Goal: Task Accomplishment & Management: Manage account settings

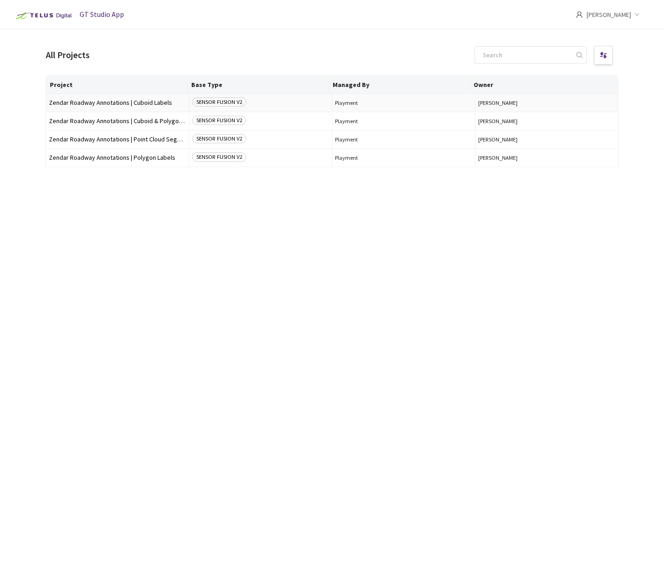
click at [124, 107] on td "Zendar Roadway Annotations | Cuboid Labels" at bounding box center [117, 103] width 143 height 18
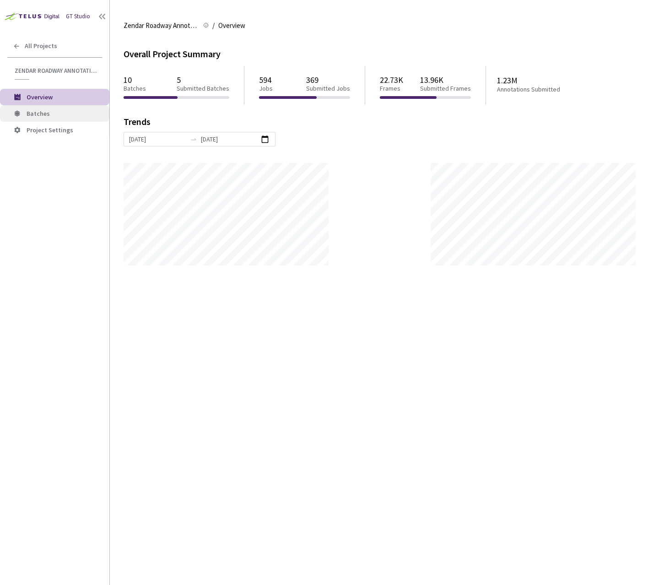
scroll to position [585, 664]
click at [75, 111] on span "Batches" at bounding box center [65, 114] width 76 height 8
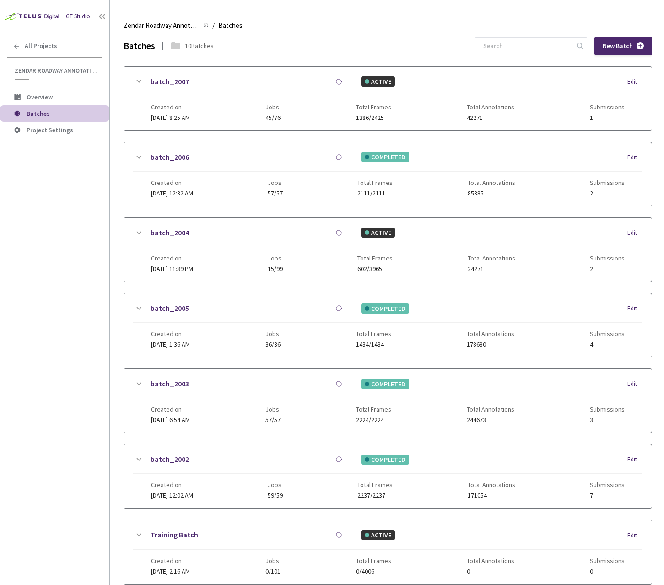
click at [329, 79] on div "batch_2007" at bounding box center [247, 81] width 206 height 11
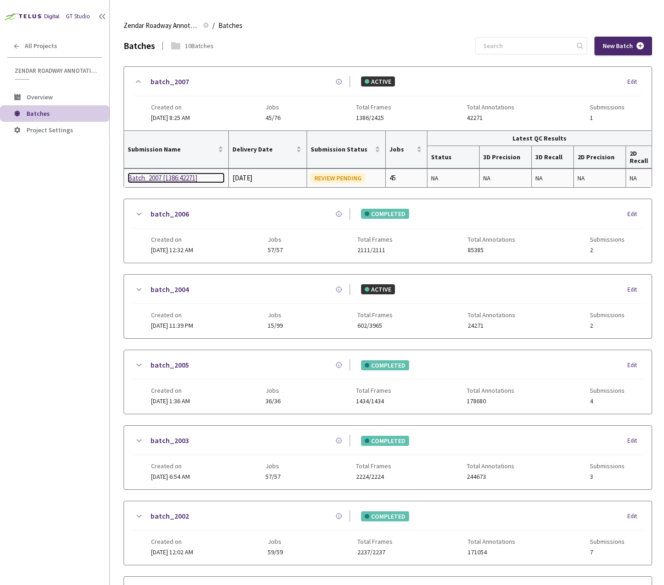
click at [154, 177] on div "Batch_2007 [1386:42271]" at bounding box center [176, 178] width 97 height 11
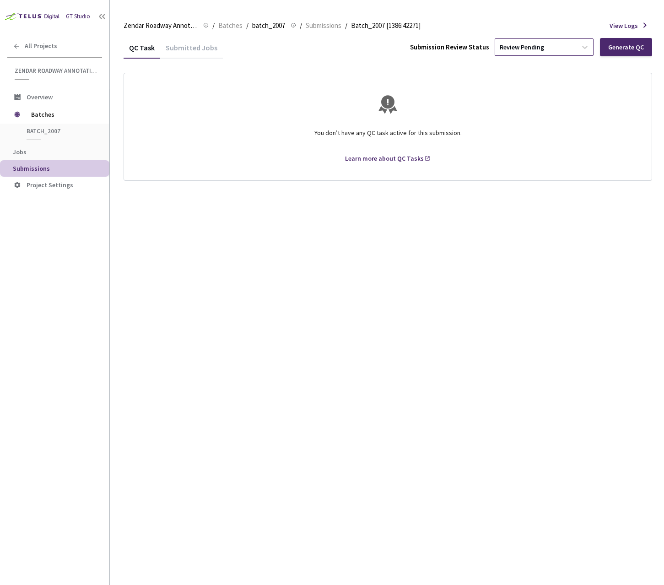
click at [577, 43] on div "Review Pending" at bounding box center [535, 47] width 81 height 15
click at [523, 104] on div "Approve Approve submission batch for export." at bounding box center [545, 104] width 99 height 25
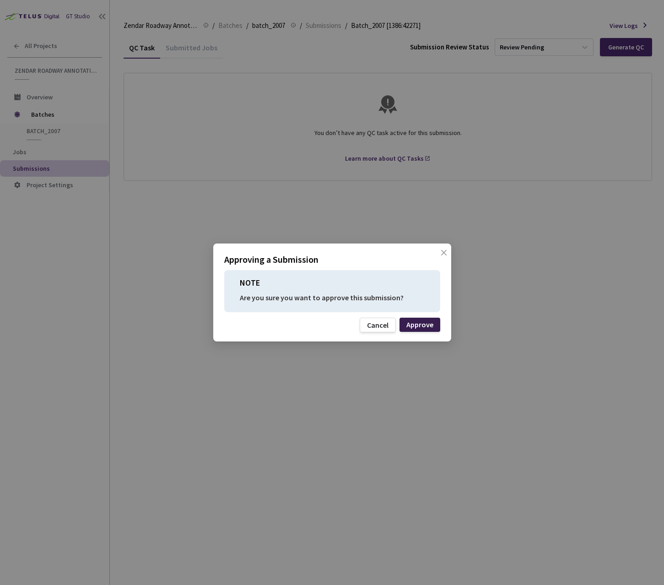
click at [423, 321] on div "Approve" at bounding box center [419, 324] width 27 height 7
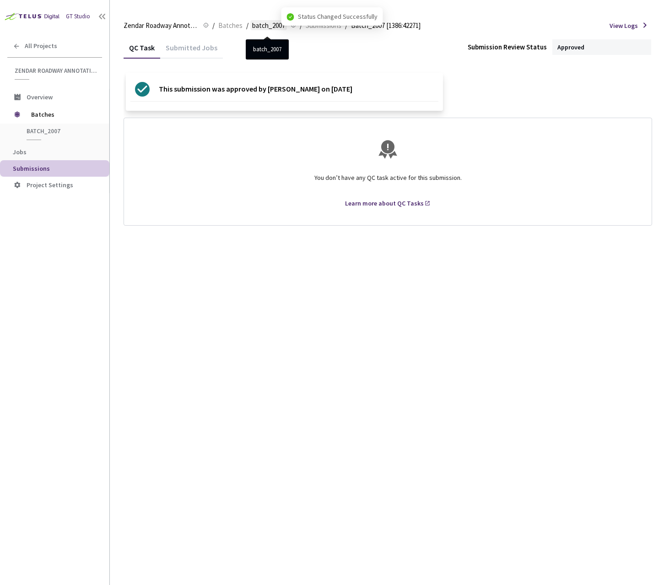
click at [269, 26] on span "batch_2007" at bounding box center [268, 25] width 33 height 11
click at [325, 27] on span "Submissions" at bounding box center [324, 25] width 36 height 11
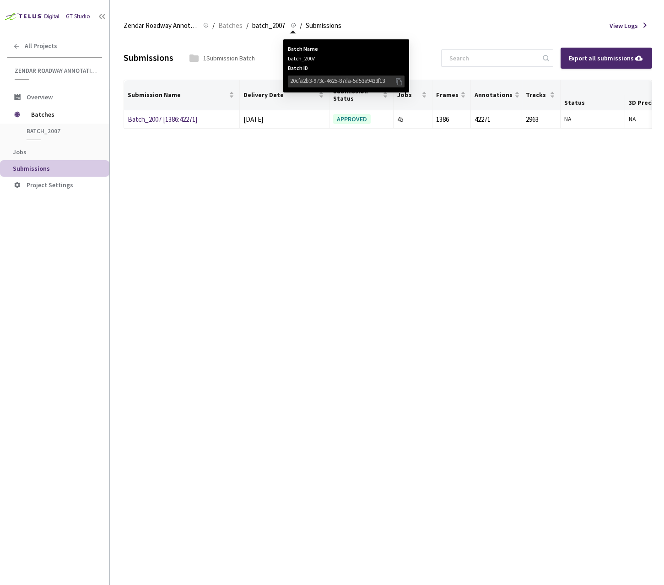
click at [286, 29] on div "Batch Name batch_2007 Batch ID 20cfa2b3-973c-4625-87da-5d53e9433f13" at bounding box center [290, 25] width 11 height 10
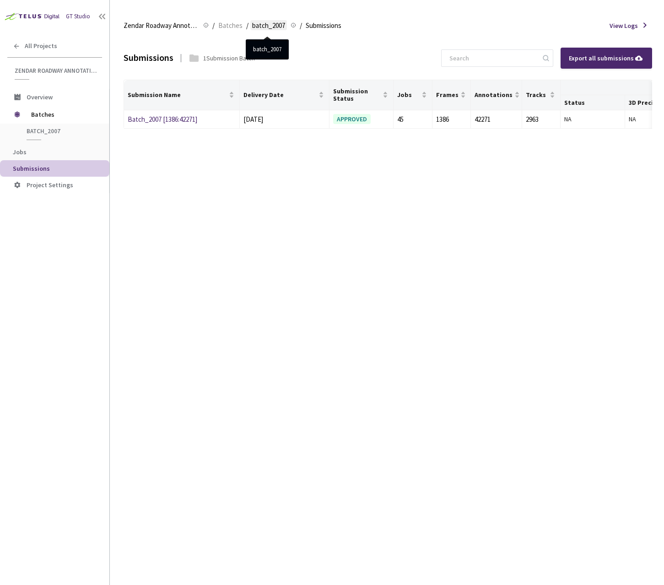
click at [270, 29] on span "batch_2007" at bounding box center [268, 25] width 33 height 11
click at [263, 23] on span "batch_2007" at bounding box center [268, 25] width 33 height 11
click at [52, 131] on span "batch_2007" at bounding box center [61, 131] width 68 height 8
click at [43, 114] on span "Batches" at bounding box center [62, 114] width 63 height 18
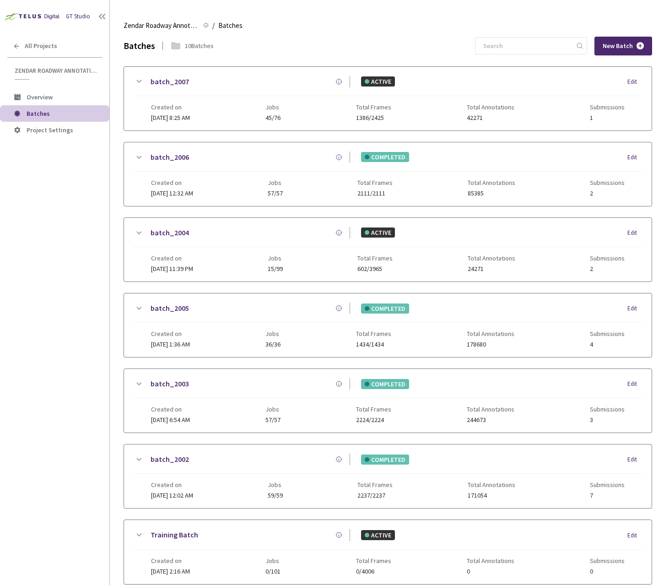
click at [283, 259] on span "Jobs" at bounding box center [275, 257] width 15 height 7
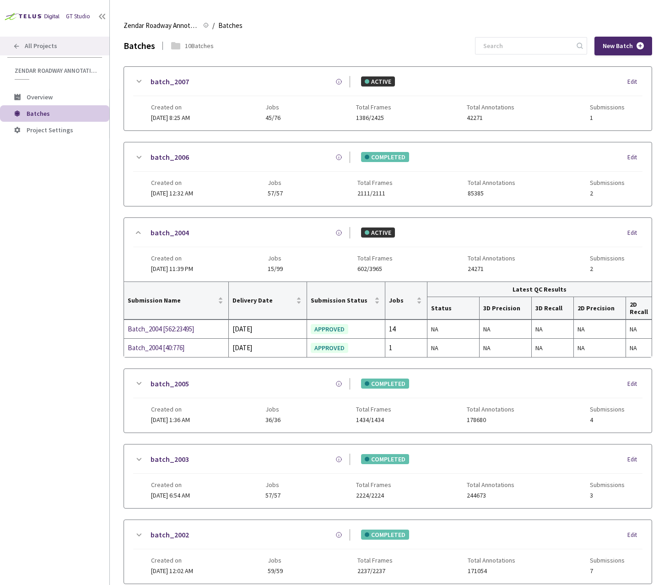
click at [17, 43] on icon at bounding box center [16, 46] width 7 height 7
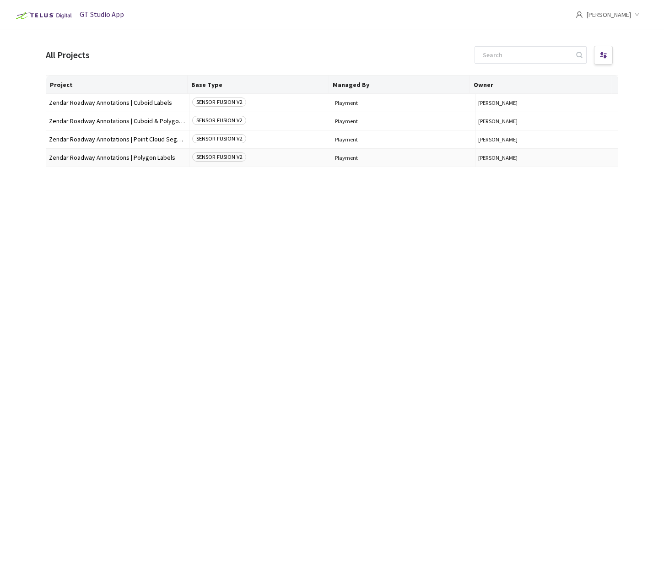
click at [95, 159] on span "Zendar Roadway Annotations | Polygon Labels" at bounding box center [117, 157] width 137 height 7
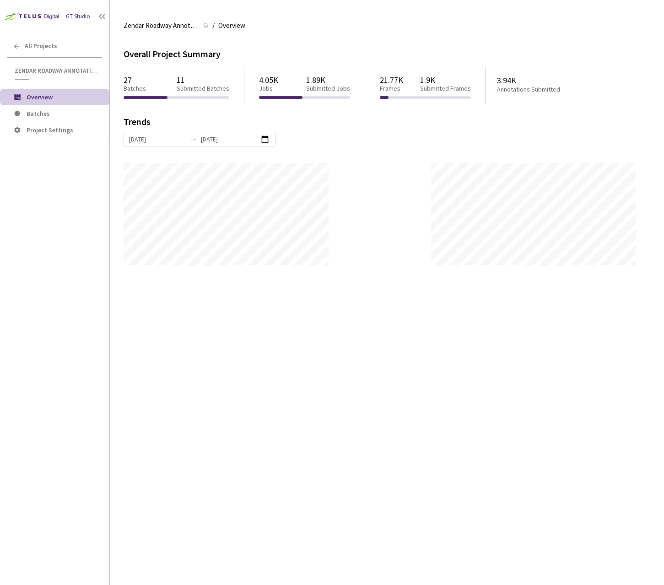
scroll to position [585, 664]
click at [51, 259] on div "GT Studio All Projects Zendar Roadway Annotations | Polygon Labels Zendar Roadw…" at bounding box center [54, 275] width 109 height 550
click at [48, 110] on span "Batches" at bounding box center [38, 113] width 23 height 8
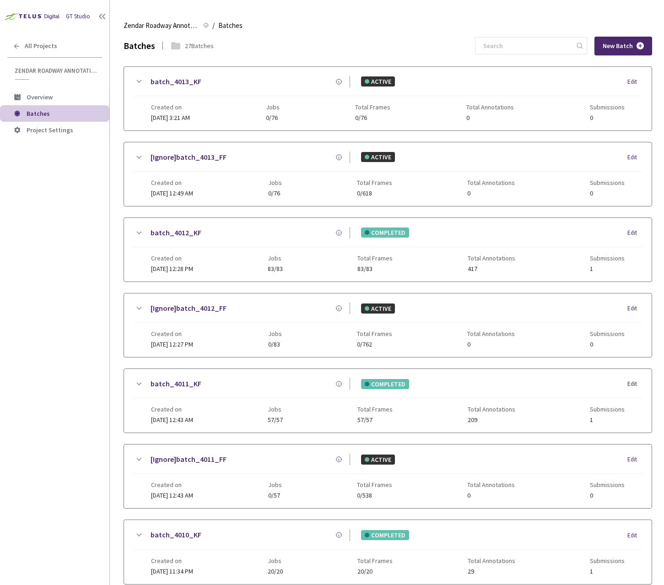
click at [313, 97] on div "Created on [DATE] 3:21 AM Jobs 0/76 Total Frames 0/76 Total Annotations 0 Submi…" at bounding box center [388, 108] width 474 height 25
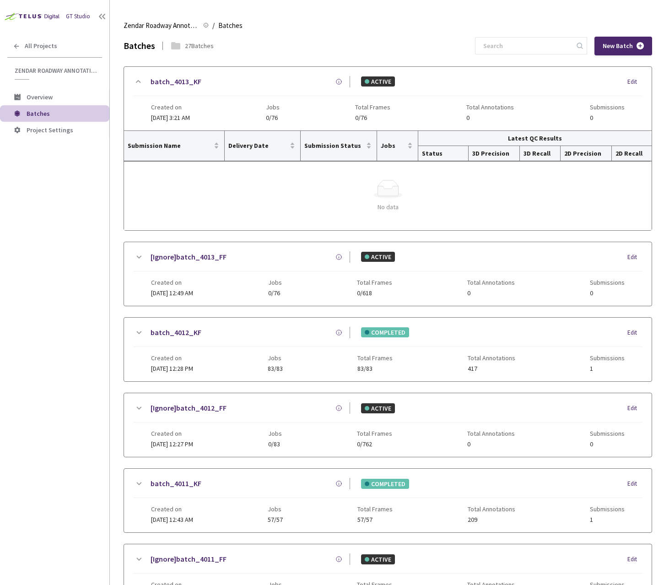
click at [313, 97] on div "Created on [DATE] 3:21 AM Jobs 0/76 Total Frames 0/76 Total Annotations 0 Submi…" at bounding box center [388, 108] width 474 height 25
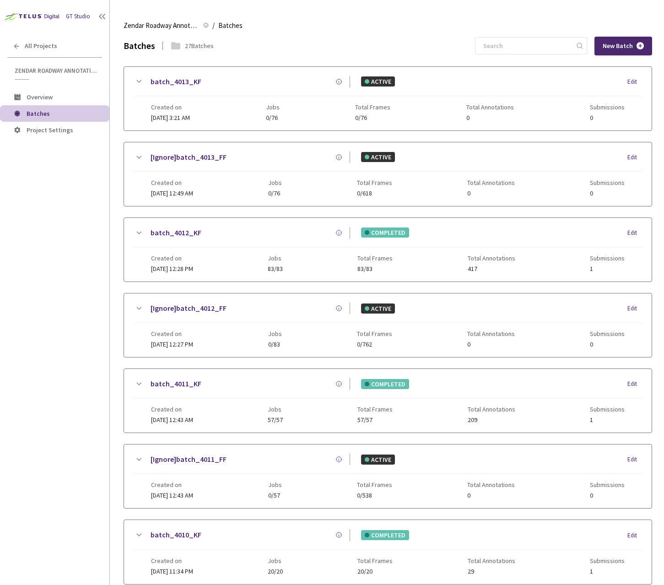
click at [308, 317] on div "[Ignore]batch_4012_FF ACTIVE Edit" at bounding box center [387, 313] width 509 height 20
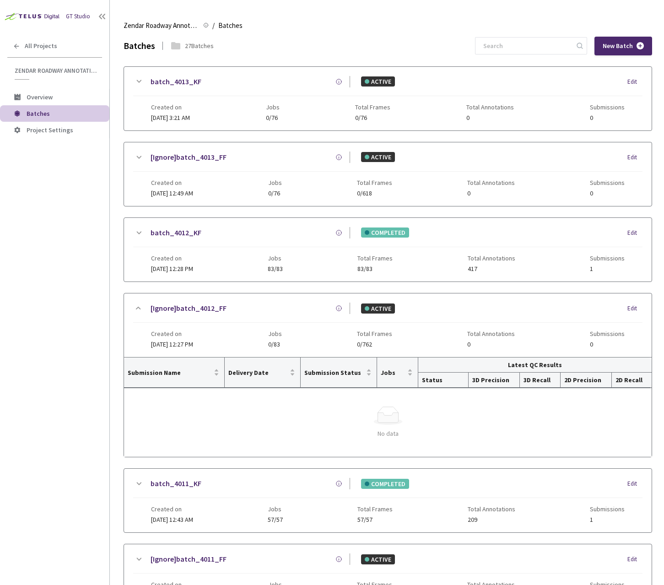
click at [308, 317] on div "[Ignore]batch_4012_FF ACTIVE Edit" at bounding box center [387, 313] width 509 height 20
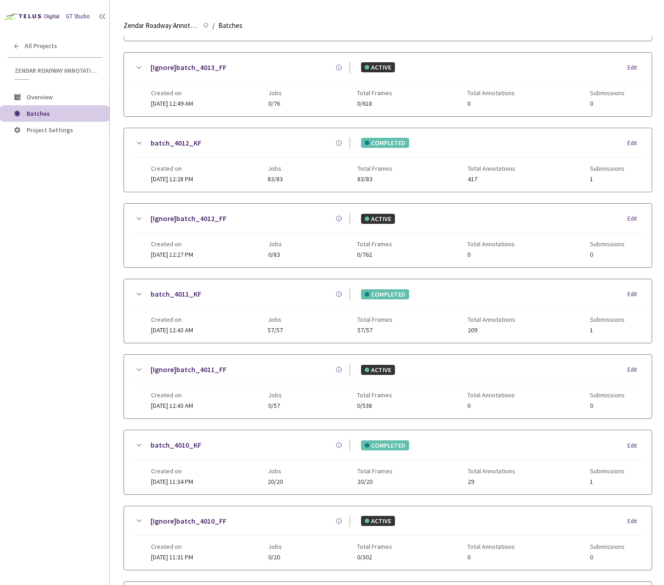
scroll to position [92, 0]
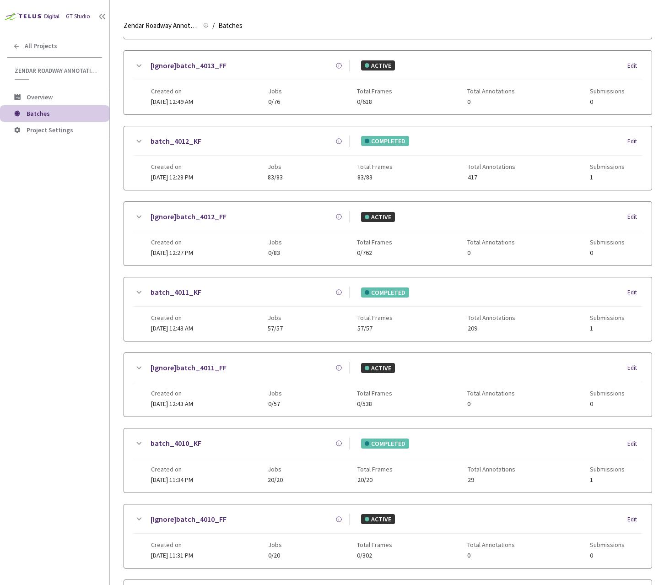
click at [299, 387] on div "Created on [DATE] 12:43 AM Jobs 0/57 Total Frames 0/538 Total Annotations 0 Sub…" at bounding box center [388, 394] width 474 height 25
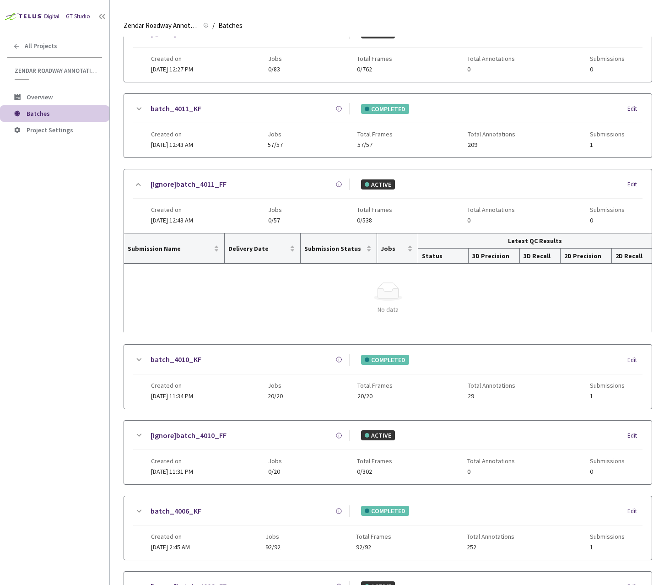
scroll to position [320, 0]
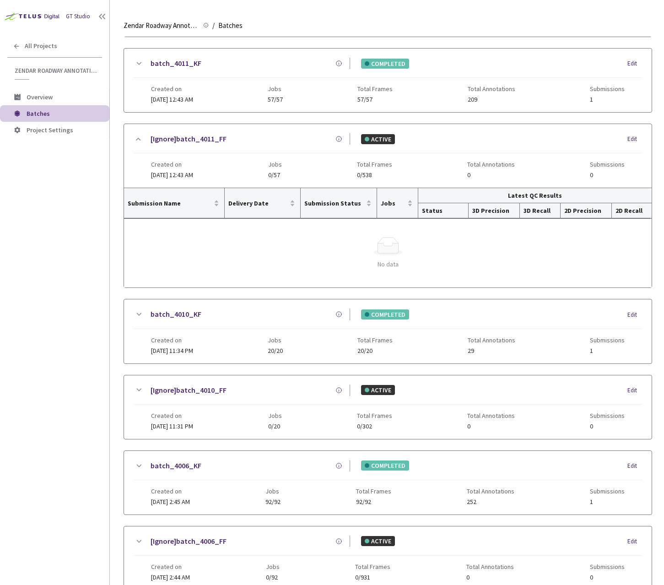
click at [296, 402] on div "[Ignore]batch_4010_FF ACTIVE Edit" at bounding box center [387, 394] width 509 height 20
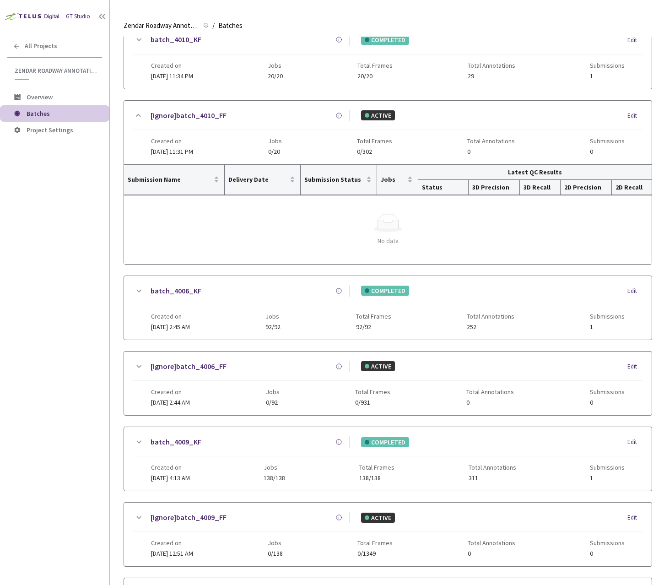
click at [301, 379] on div "[Ignore]batch_4006_FF ACTIVE Edit" at bounding box center [387, 371] width 509 height 20
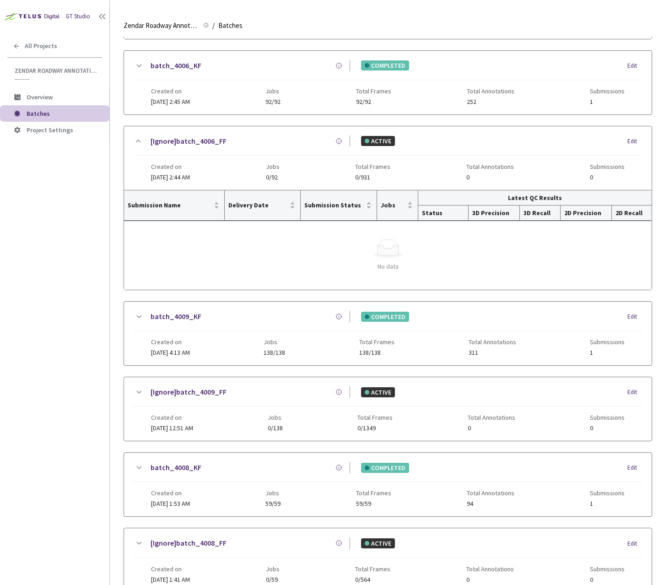
scroll to position [824, 0]
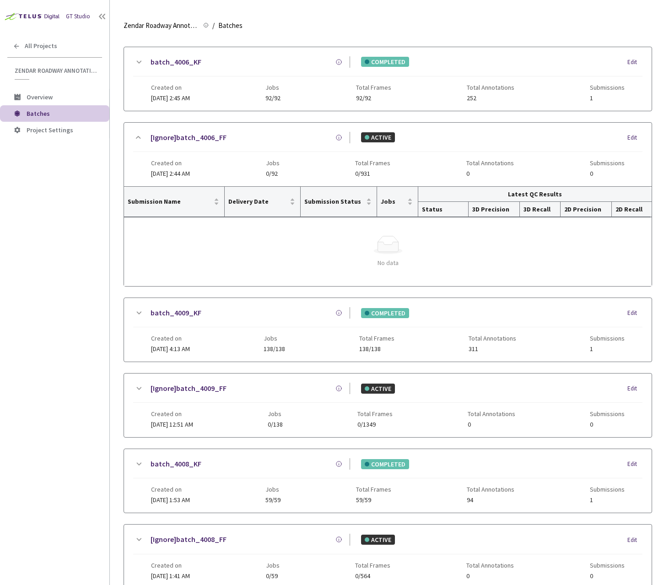
click at [303, 391] on div "[Ignore]batch_4009_FF" at bounding box center [247, 388] width 206 height 11
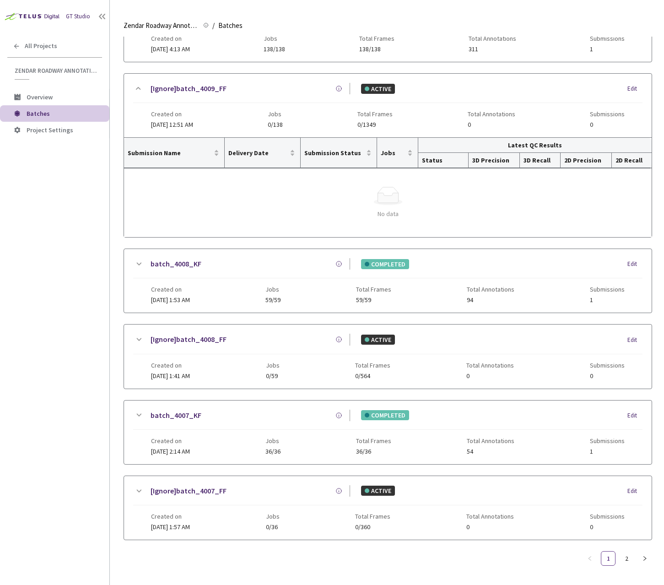
scroll to position [1125, 0]
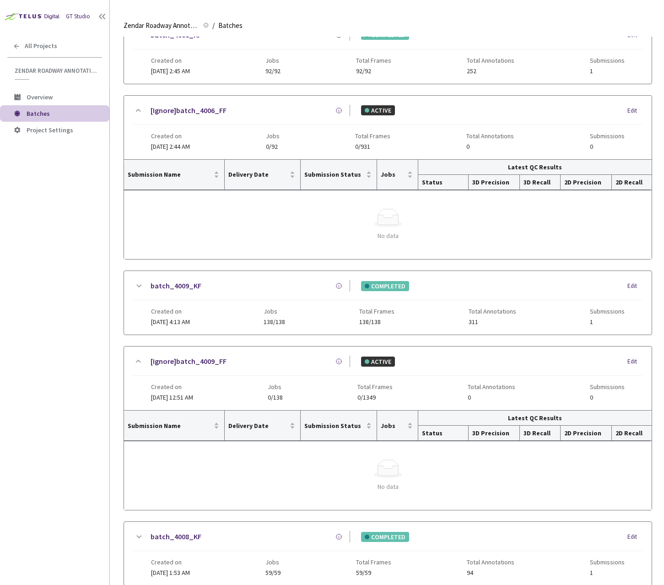
click at [313, 367] on div "[Ignore]batch_4009_FF" at bounding box center [247, 361] width 206 height 11
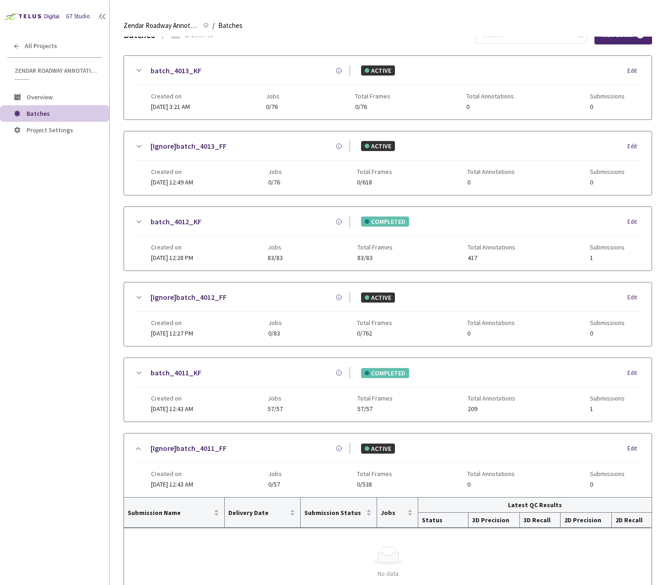
scroll to position [0, 0]
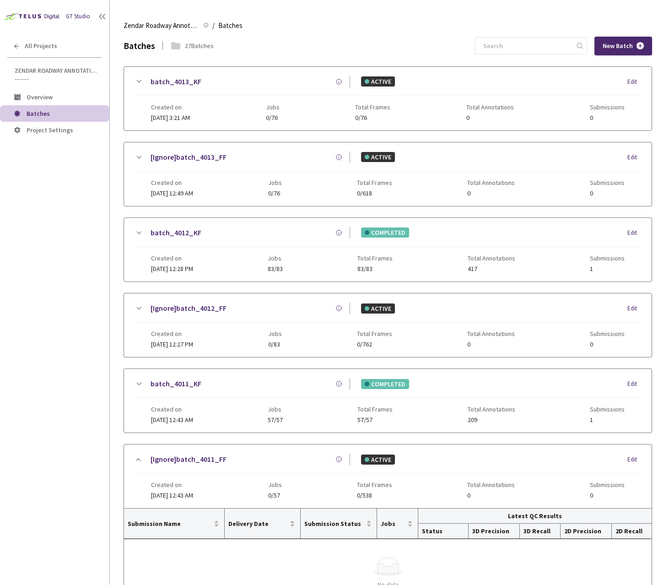
click at [317, 244] on div "batch_4012_KF COMPLETED Edit" at bounding box center [387, 237] width 509 height 20
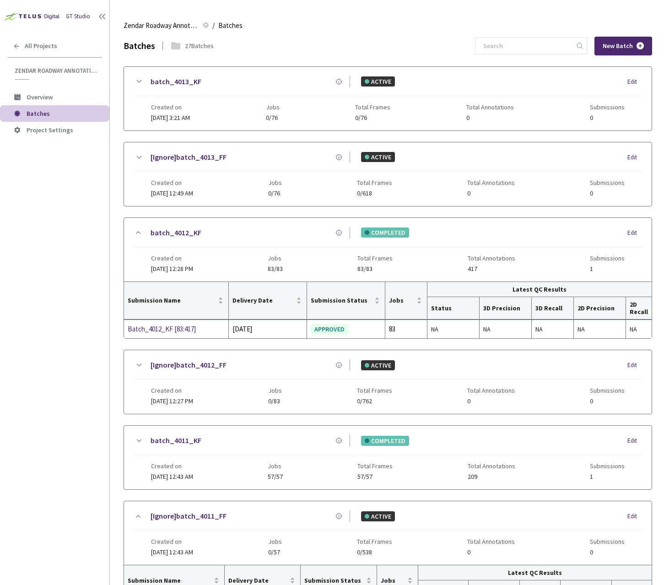
click at [317, 244] on div "batch_4012_KF COMPLETED Edit" at bounding box center [387, 237] width 509 height 20
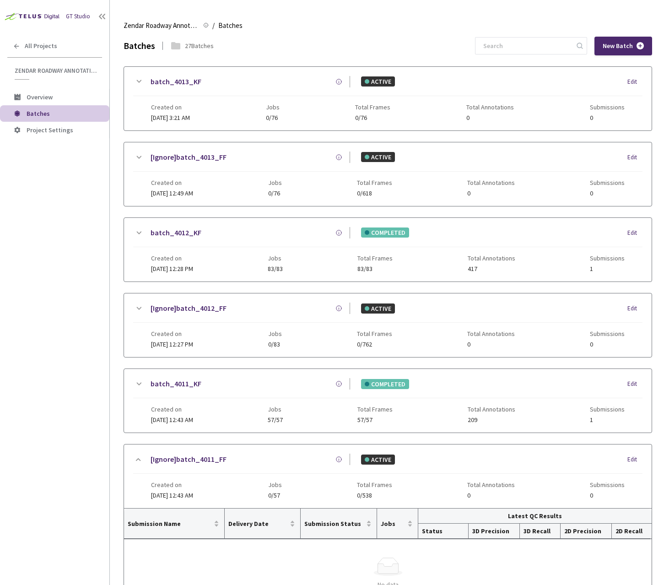
click at [297, 162] on div "[Ignore]batch_4013_FF" at bounding box center [247, 156] width 206 height 11
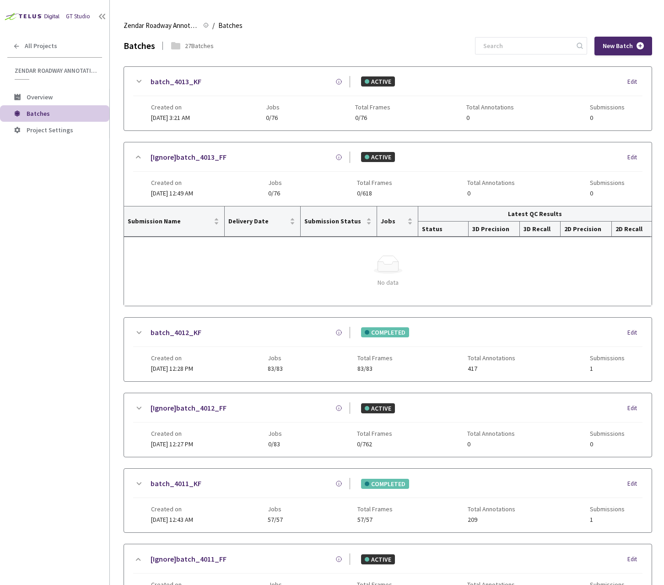
click at [305, 93] on div "batch_4013_KF ACTIVE Edit" at bounding box center [387, 86] width 509 height 20
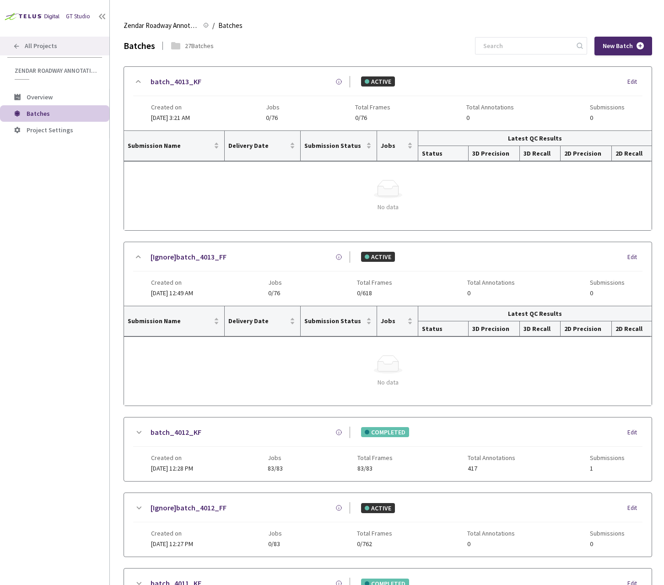
click at [22, 51] on div "All Projects" at bounding box center [54, 46] width 109 height 19
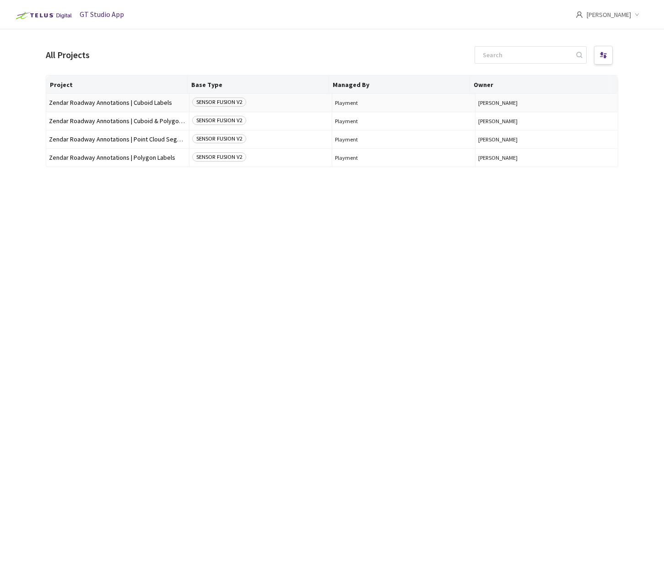
click at [138, 102] on span "Zendar Roadway Annotations | Cuboid Labels" at bounding box center [117, 102] width 137 height 7
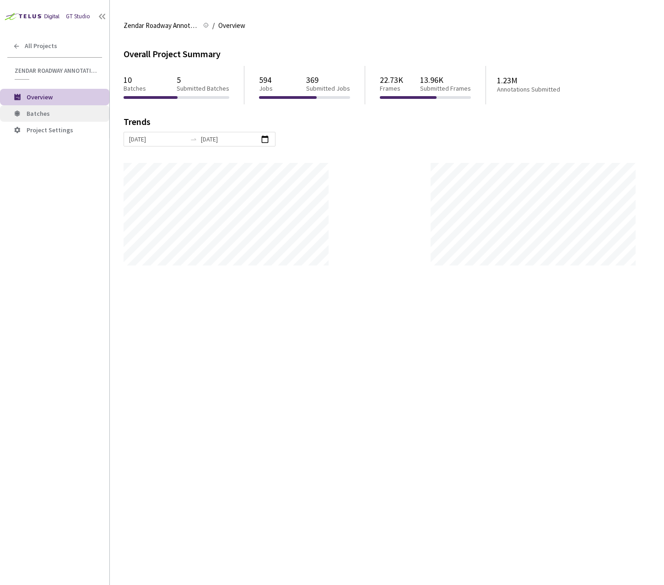
scroll to position [585, 664]
click at [67, 116] on span "Batches" at bounding box center [65, 114] width 76 height 8
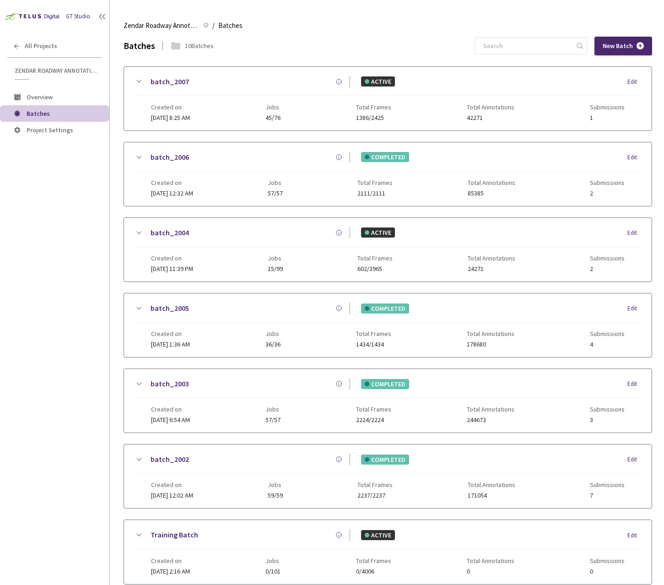
click at [190, 87] on div "batch_2007 ACTIVE Edit" at bounding box center [387, 86] width 509 height 20
